Goal: Task Accomplishment & Management: Use online tool/utility

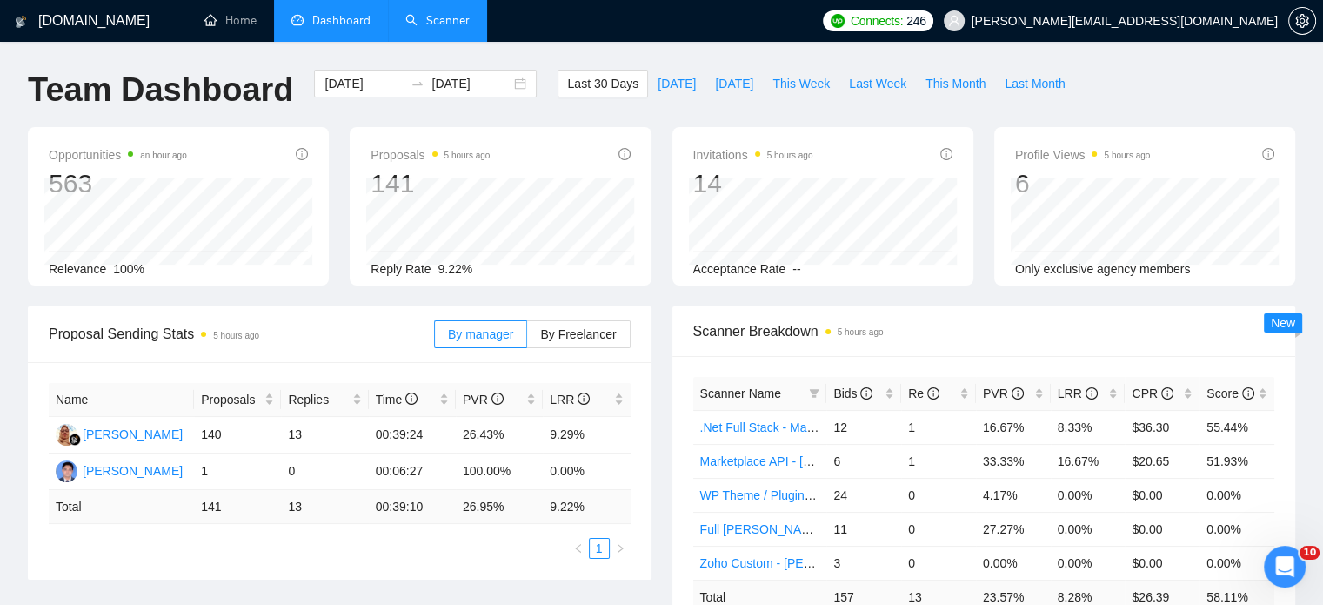
click at [425, 15] on link "Scanner" at bounding box center [437, 20] width 64 height 15
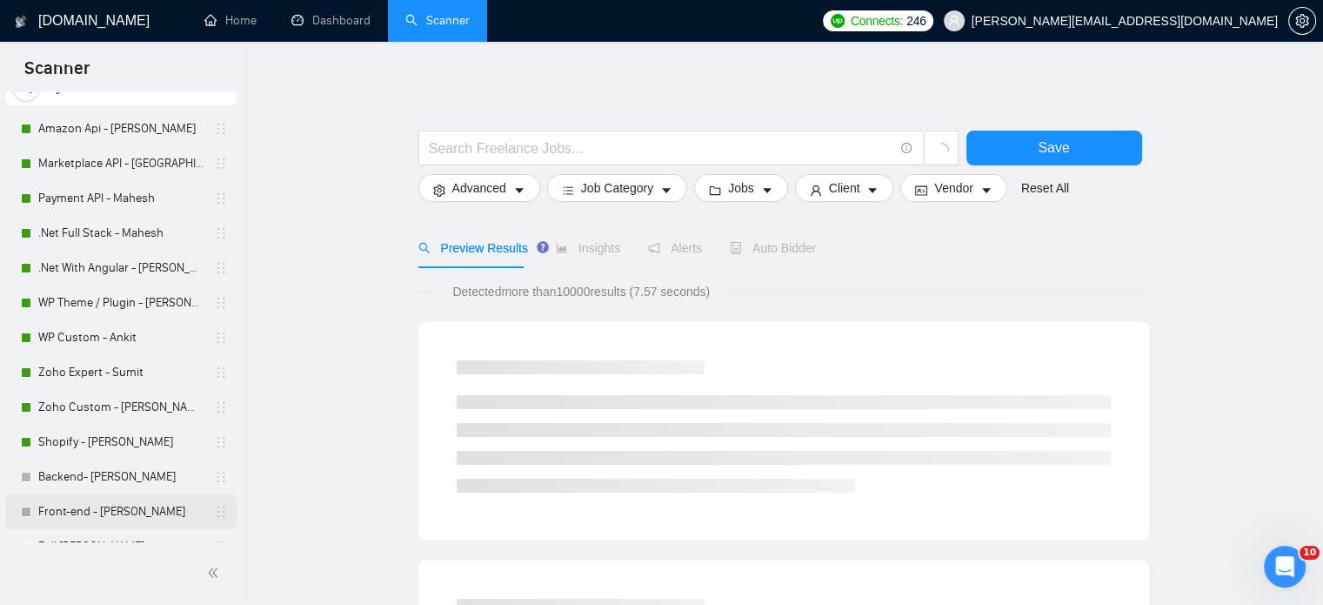
scroll to position [193, 0]
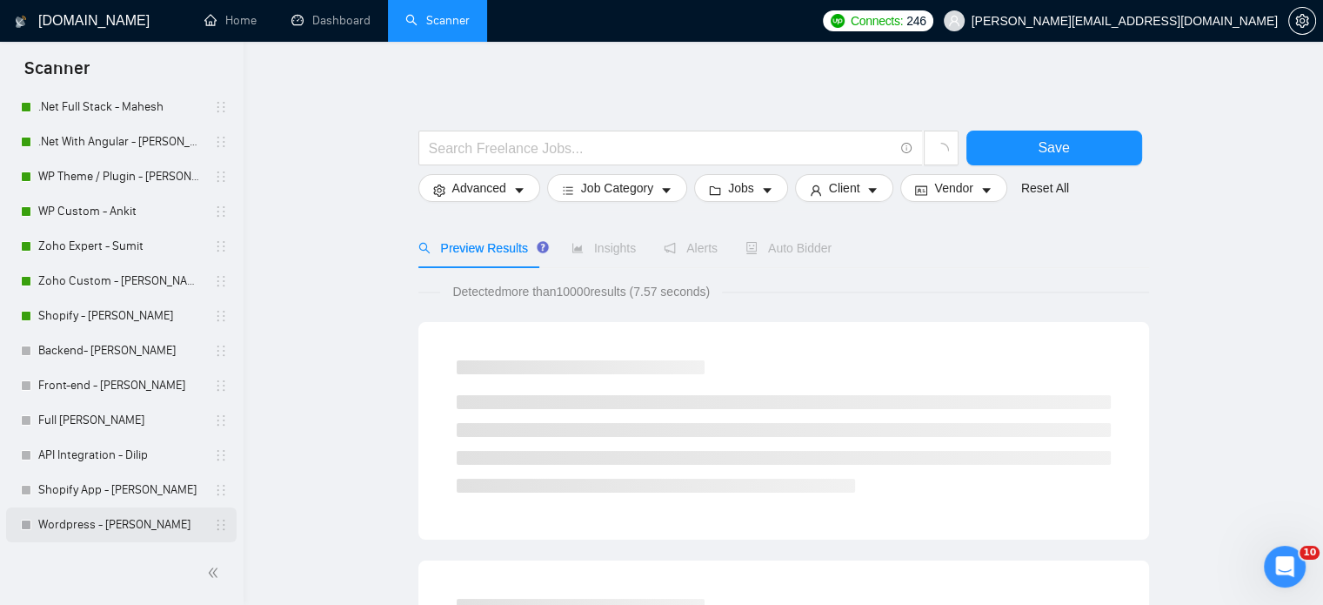
click at [101, 521] on link "Wordpress - [PERSON_NAME]" at bounding box center [120, 524] width 165 height 35
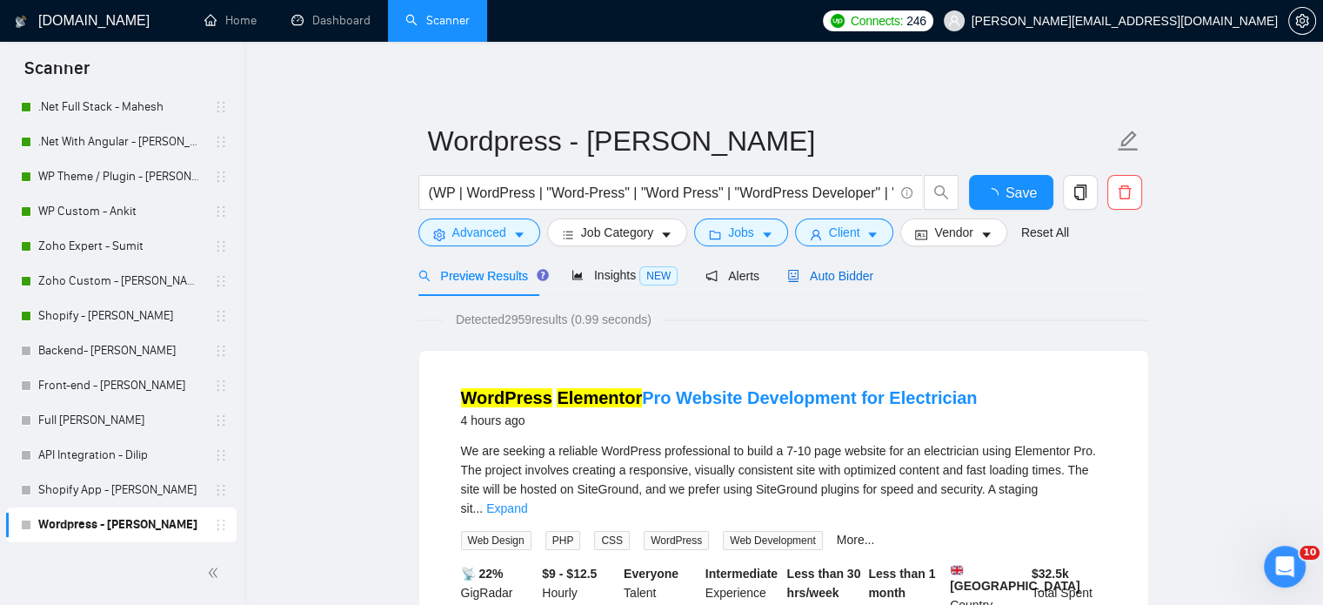
click at [821, 278] on span "Auto Bidder" at bounding box center [830, 276] width 86 height 14
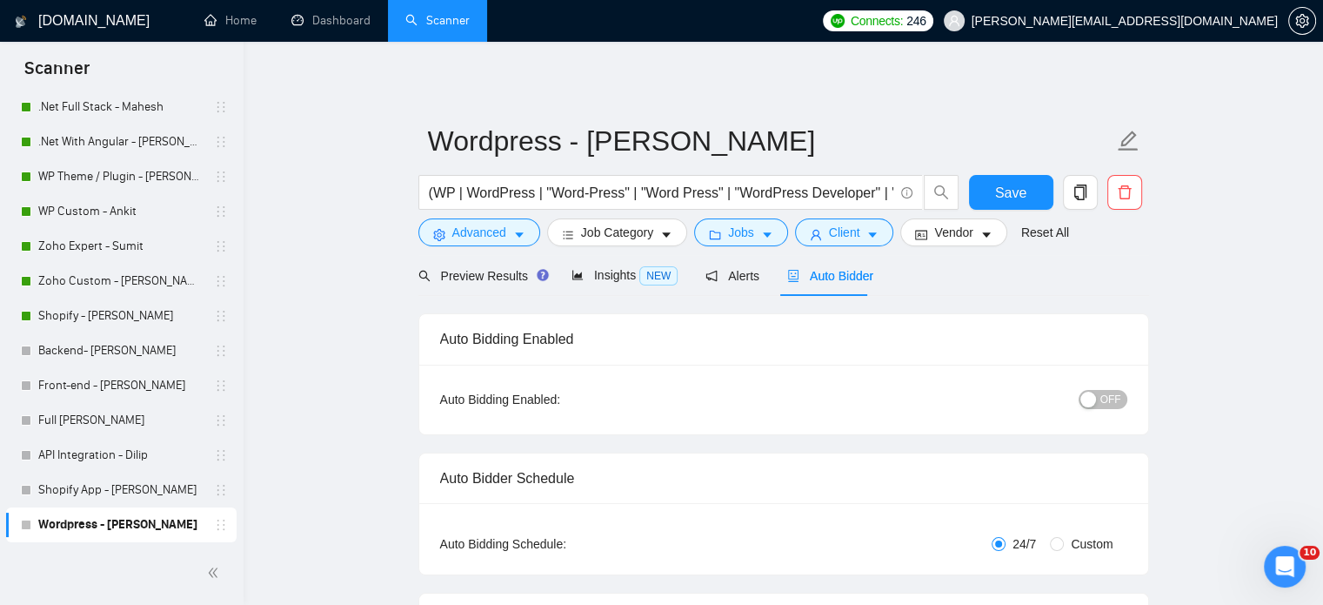
radio input "false"
radio input "true"
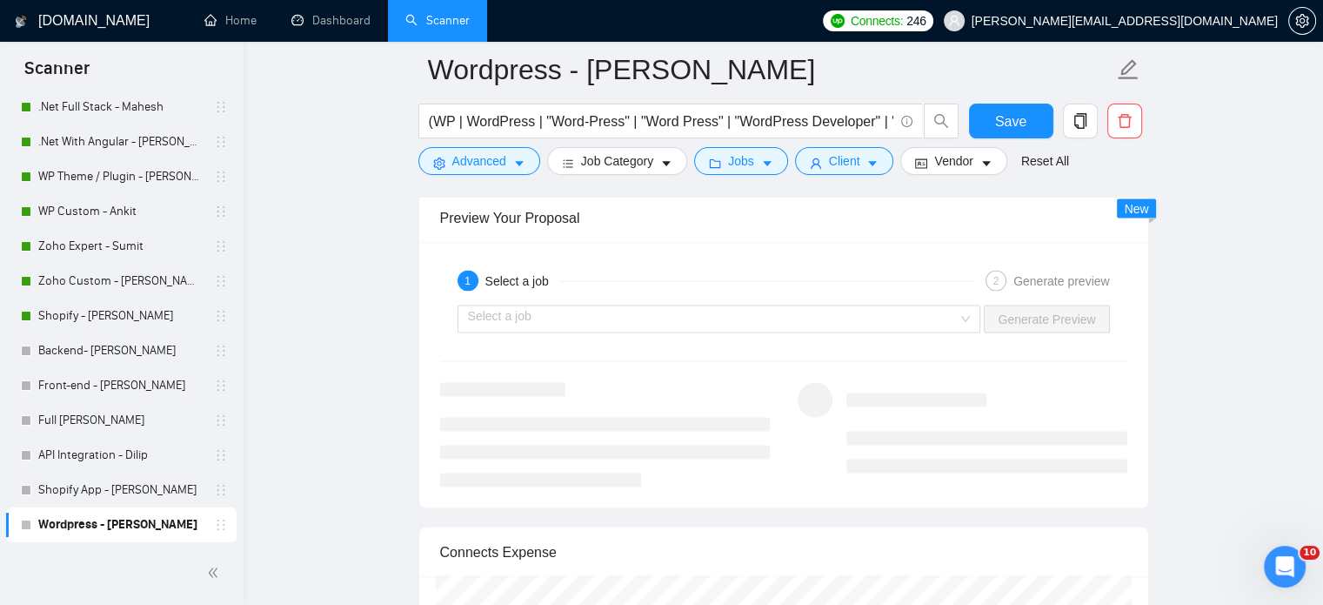
scroll to position [3480, 0]
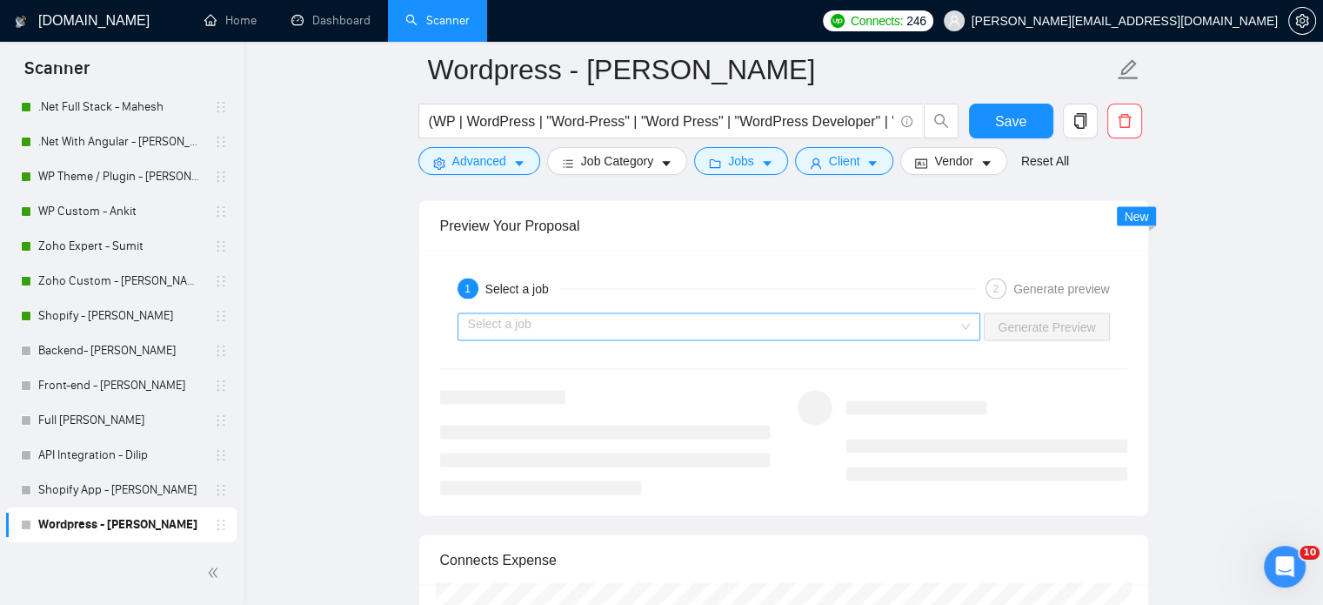
drag, startPoint x: 966, startPoint y: 319, endPoint x: 953, endPoint y: 333, distance: 18.5
click at [965, 319] on div "Select a job" at bounding box center [720, 327] width 524 height 28
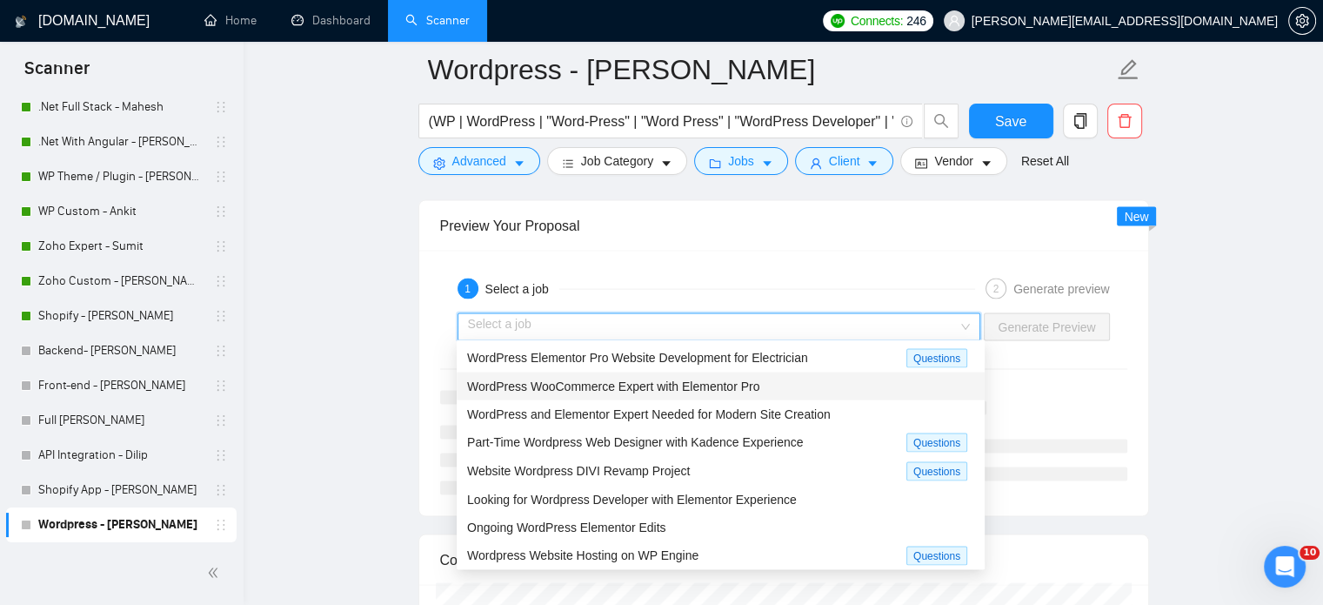
click at [752, 393] on span "WordPress WooCommerce Expert with Elementor Pro" at bounding box center [613, 386] width 292 height 14
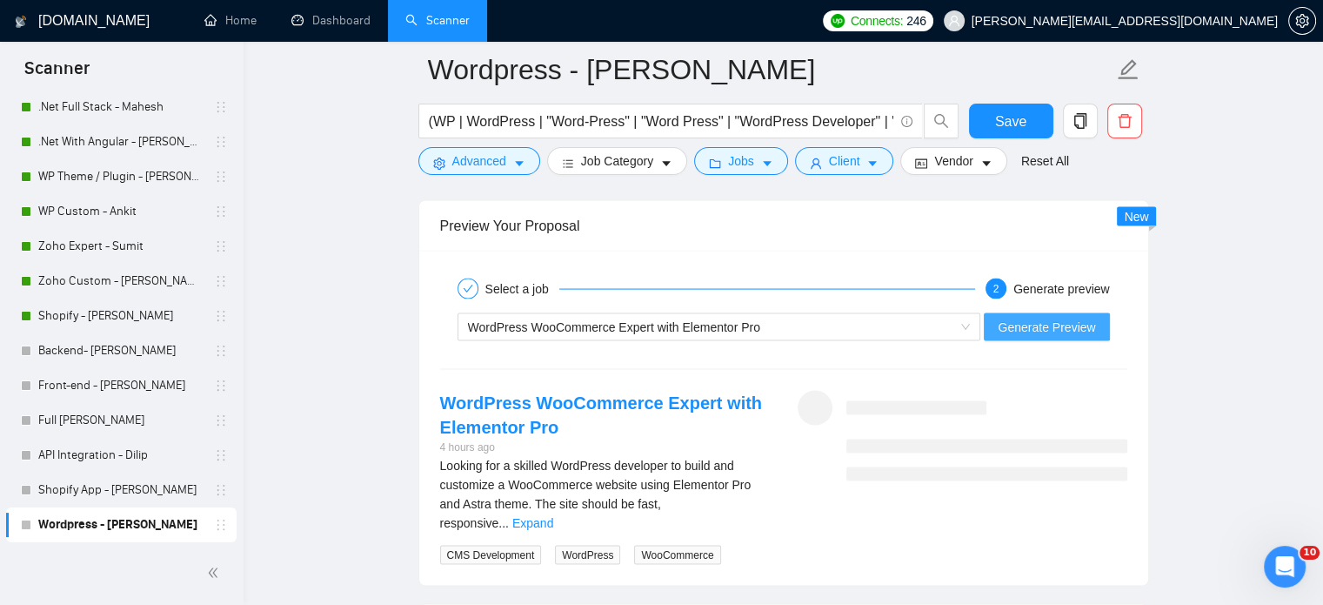
click at [1036, 326] on span "Generate Preview" at bounding box center [1046, 327] width 97 height 19
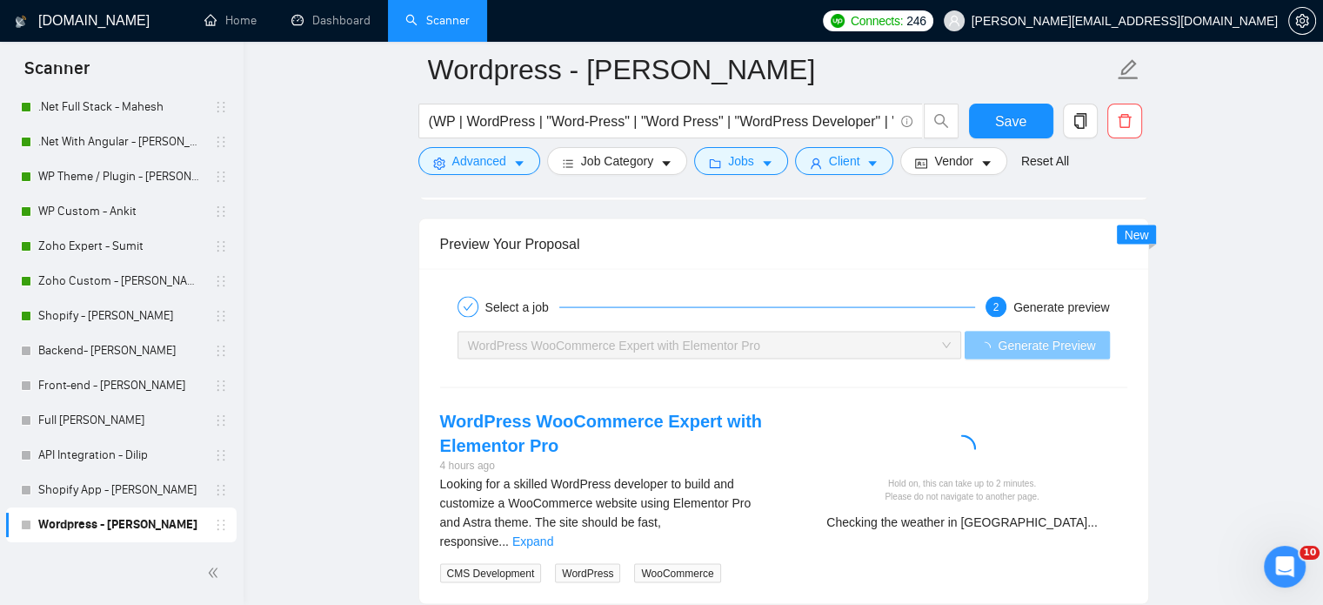
scroll to position [3567, 0]
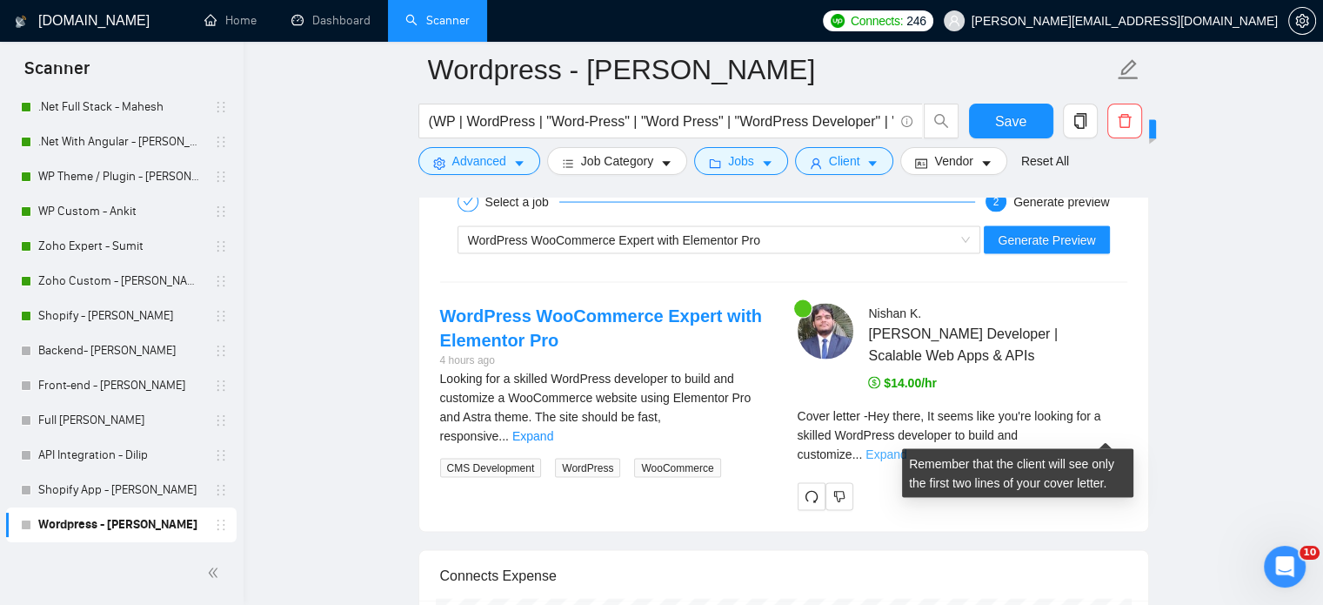
click at [906, 447] on link "Expand" at bounding box center [886, 454] width 41 height 14
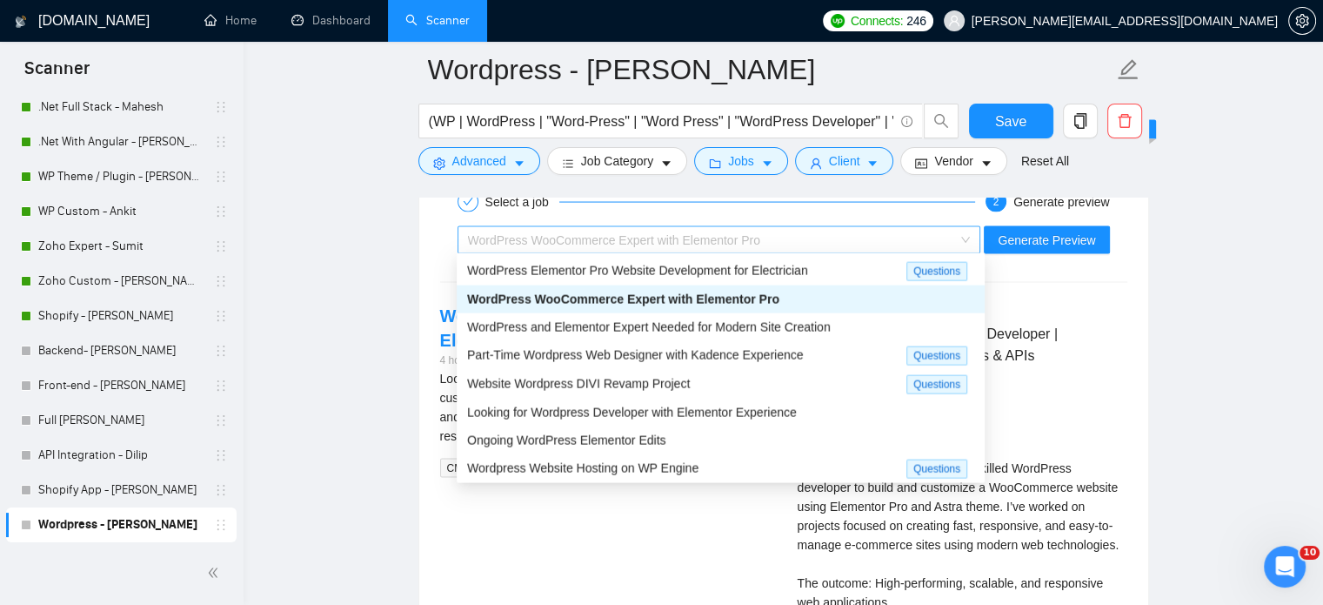
click at [966, 239] on span "WordPress WooCommerce Expert with Elementor Pro" at bounding box center [719, 240] width 503 height 26
click at [661, 331] on span "WordPress and Elementor Expert Needed for Modern Site Creation" at bounding box center [649, 327] width 364 height 14
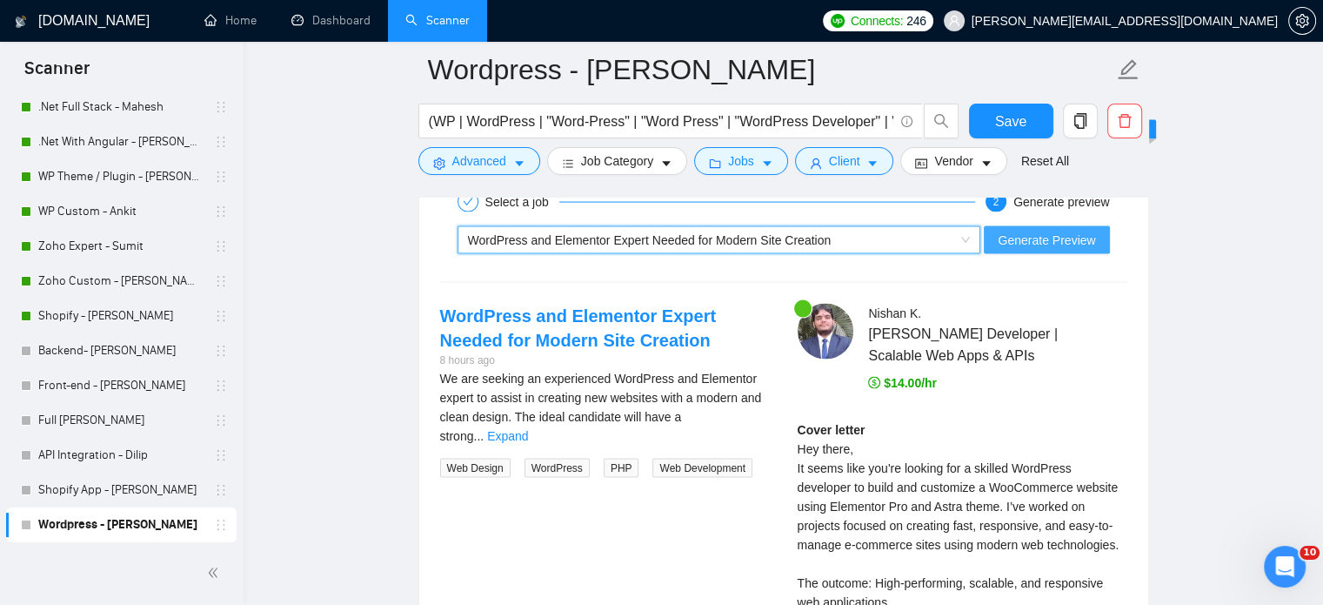
click at [1047, 233] on span "Generate Preview" at bounding box center [1046, 240] width 97 height 19
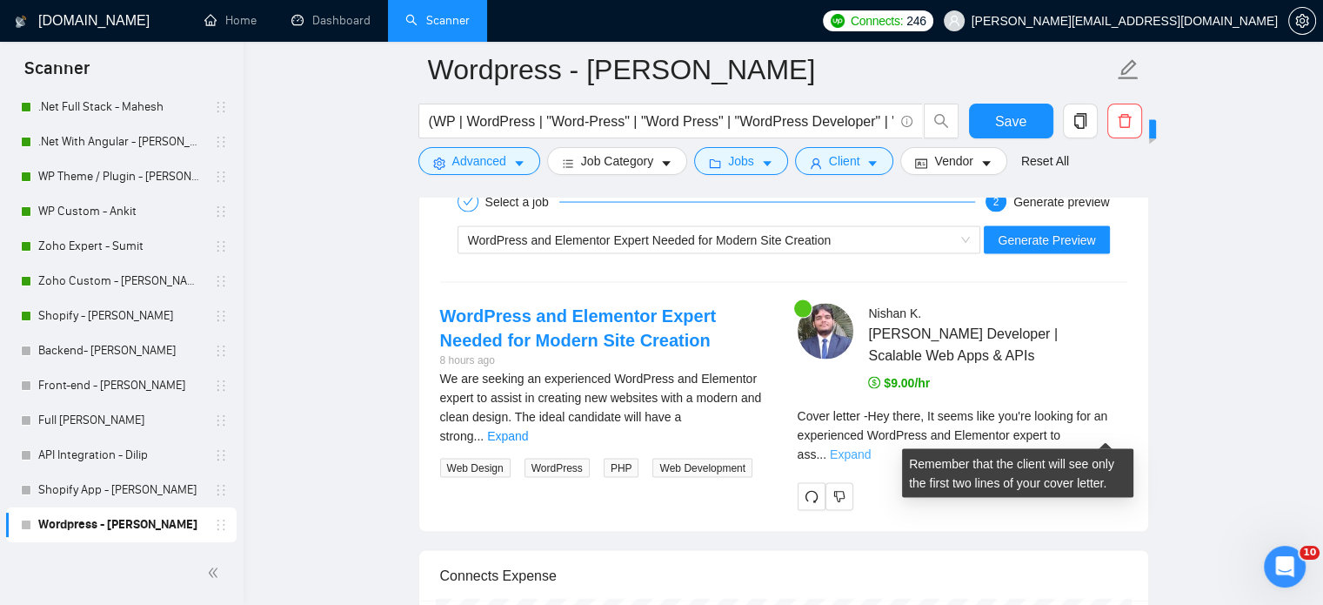
click at [871, 447] on link "Expand" at bounding box center [850, 454] width 41 height 14
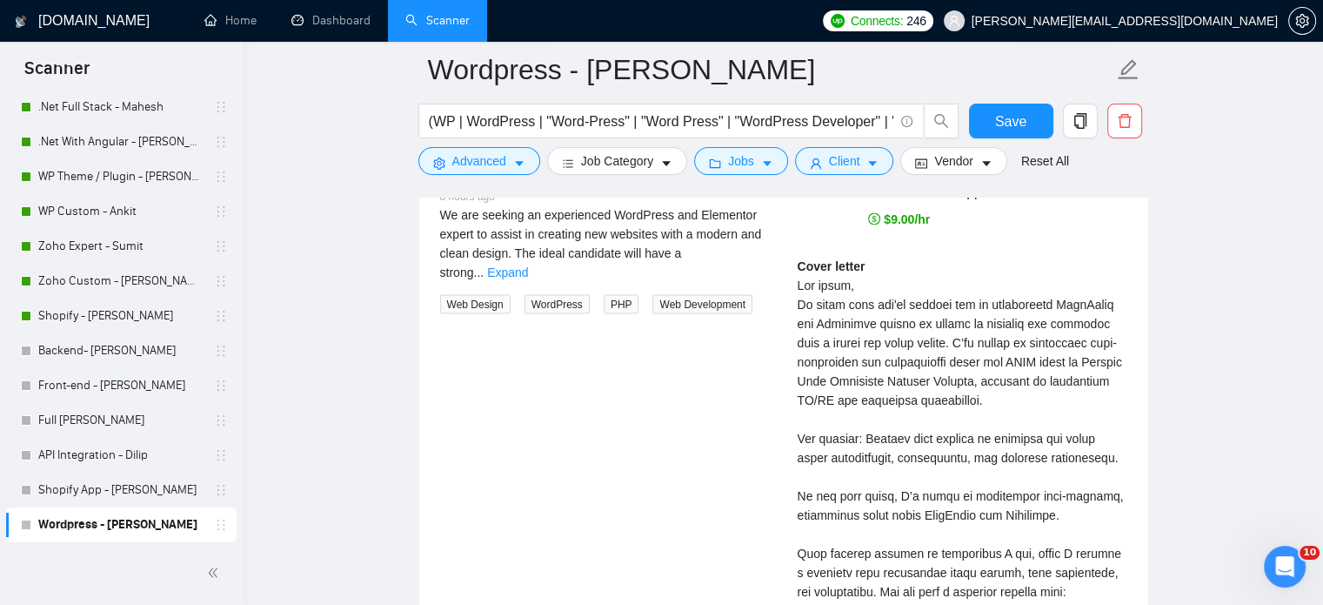
scroll to position [3741, 0]
